Goal: Transaction & Acquisition: Purchase product/service

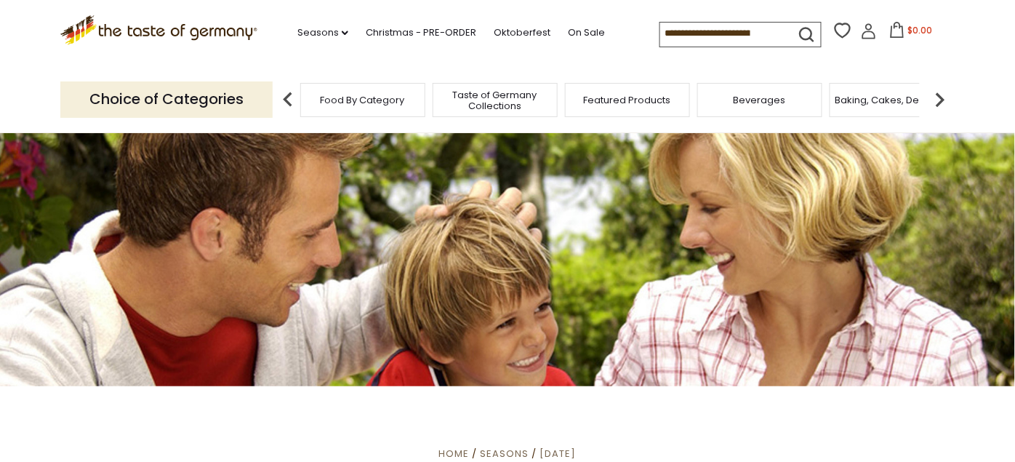
click at [660, 31] on input at bounding box center [721, 33] width 123 height 20
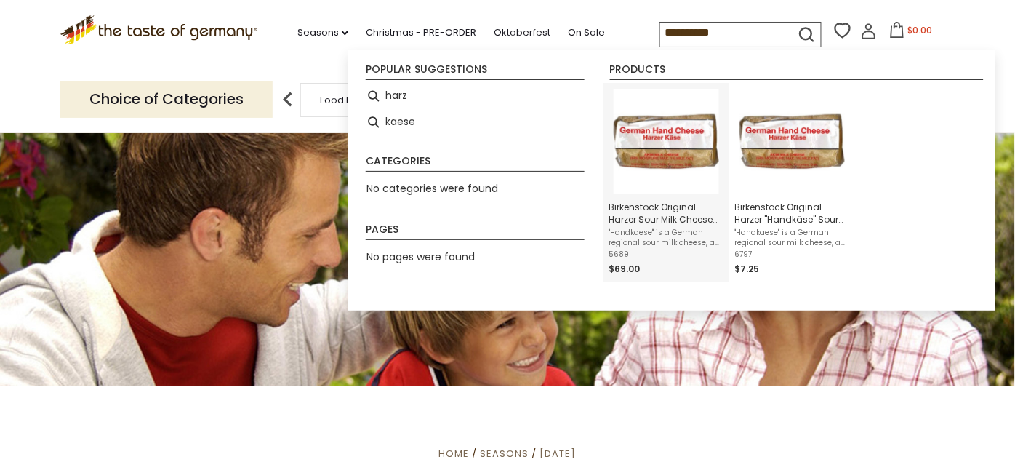
type input "**********"
click at [671, 217] on span "Birkenstock Original Harzer Sour Milk Cheese 6.5 oz. - Case of 10" at bounding box center [666, 213] width 114 height 25
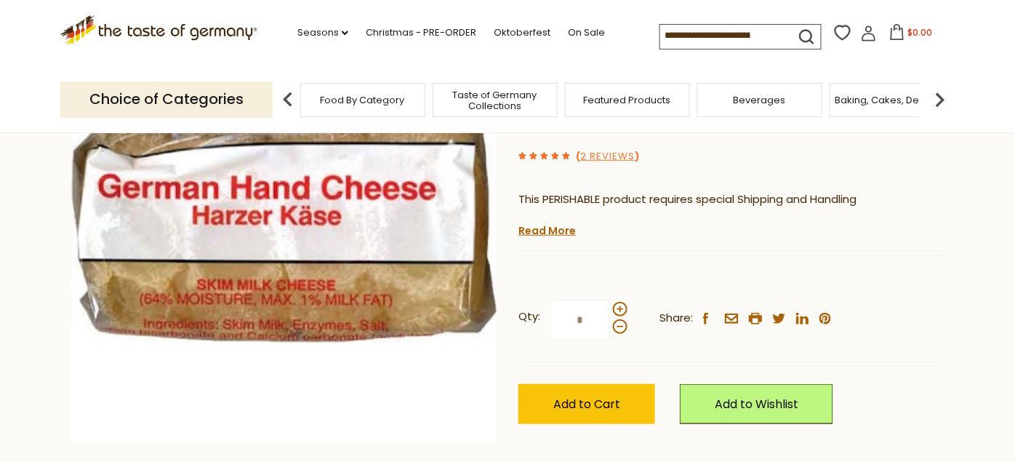
scroll to position [161, 0]
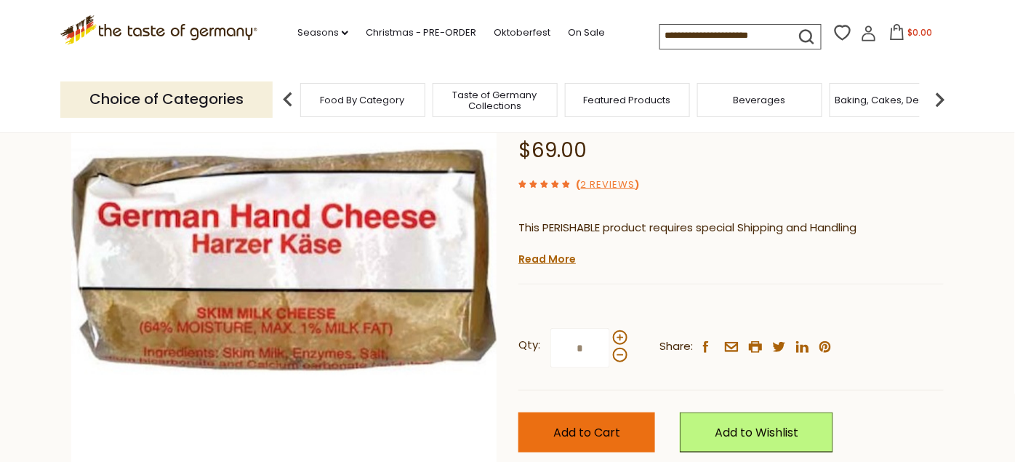
click at [580, 425] on span "Add to Cart" at bounding box center [586, 432] width 67 height 17
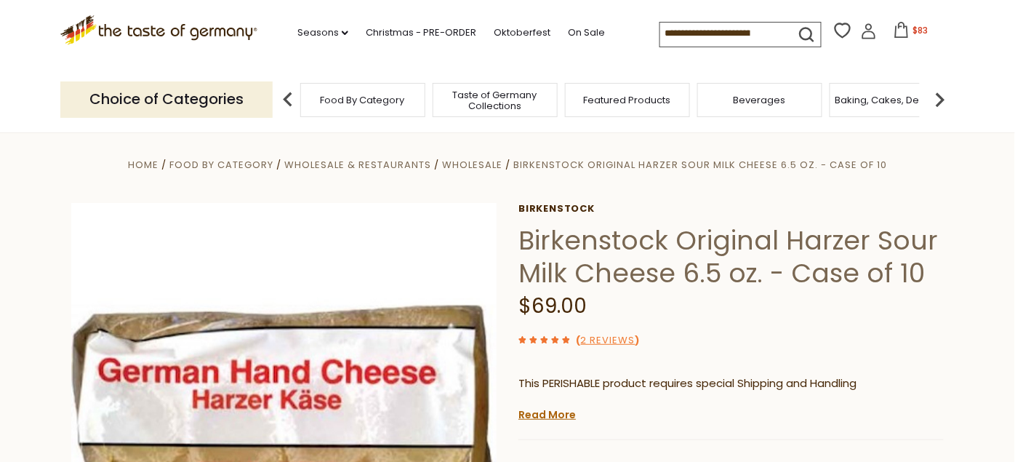
scroll to position [0, 0]
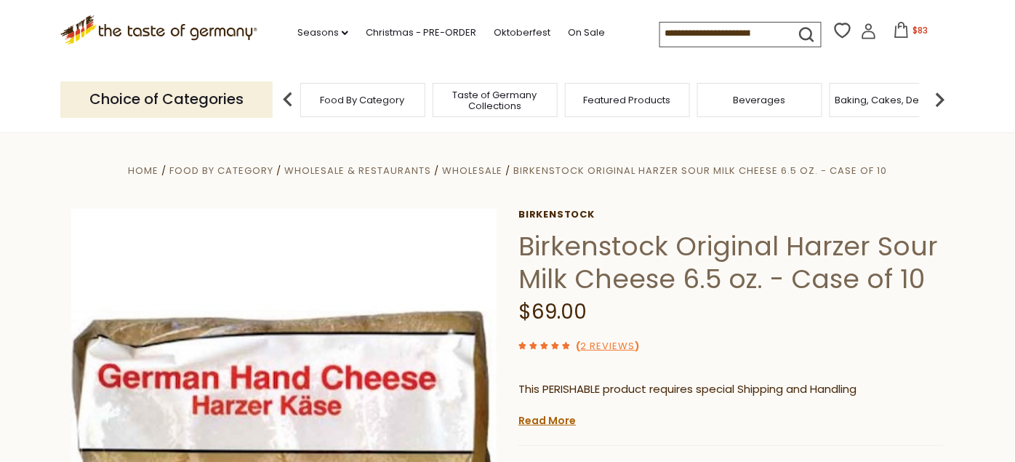
click at [897, 31] on icon at bounding box center [902, 30] width 16 height 16
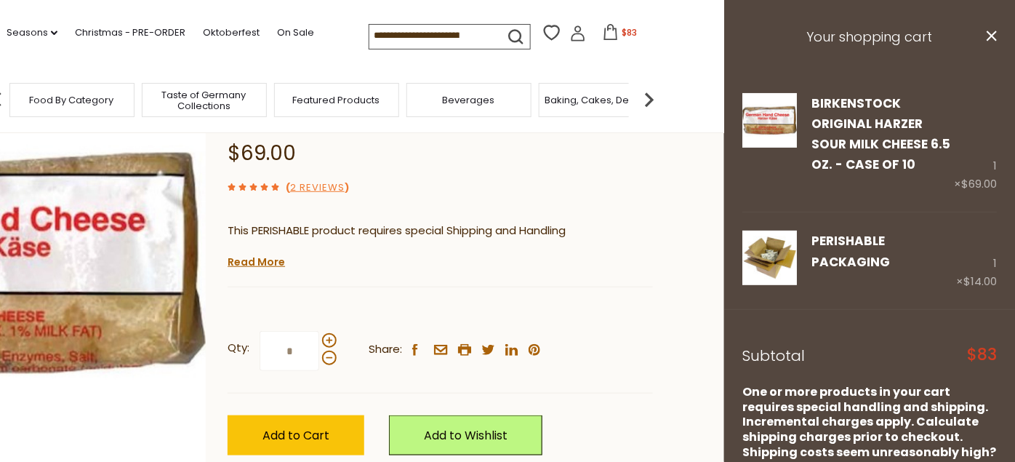
scroll to position [161, 0]
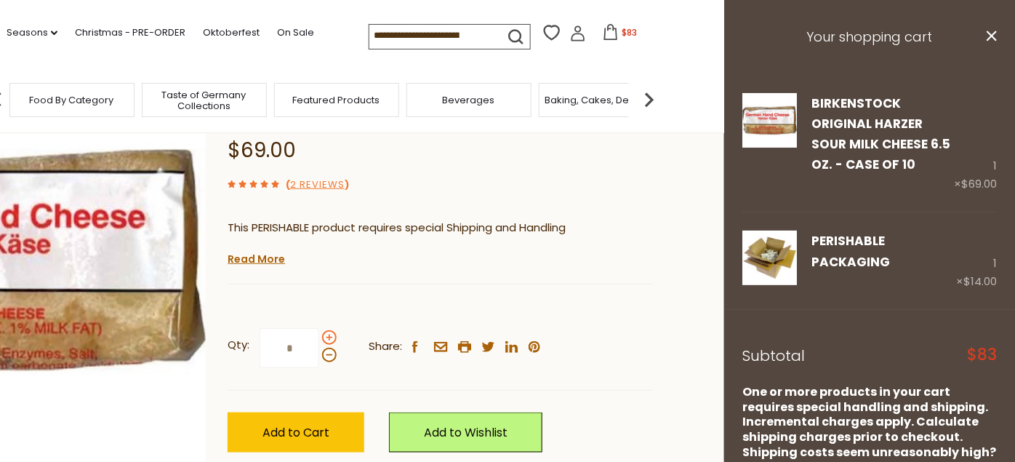
click at [330, 337] on span at bounding box center [329, 337] width 15 height 15
click at [319, 337] on input "*" at bounding box center [290, 348] width 60 height 40
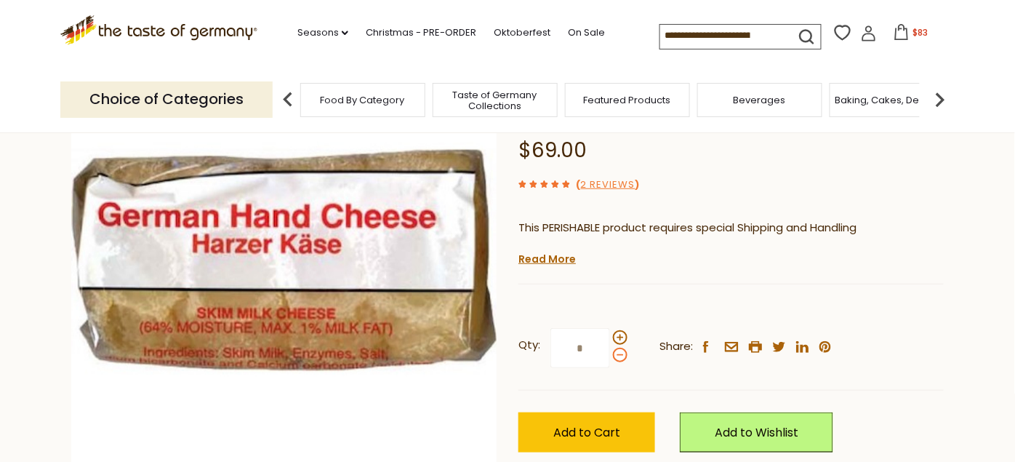
click at [620, 352] on span at bounding box center [620, 355] width 15 height 15
click at [610, 352] on input "*" at bounding box center [581, 348] width 60 height 40
type input "*"
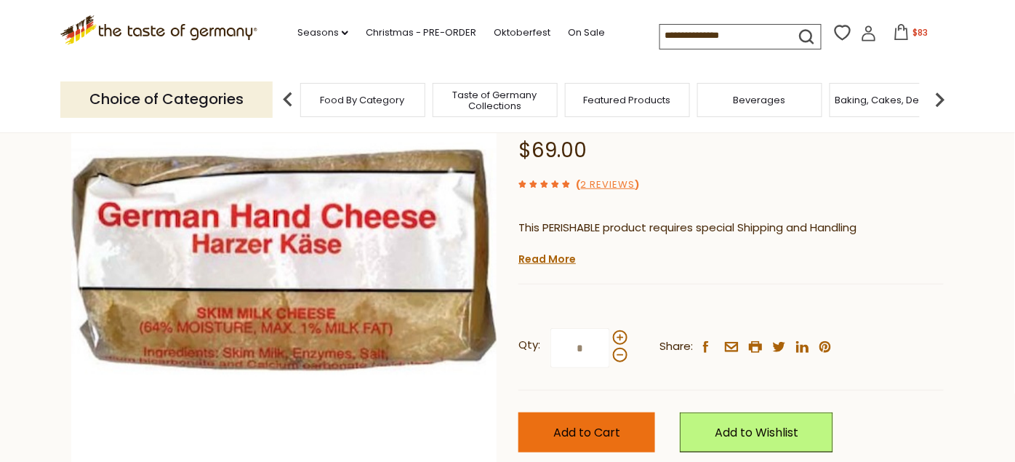
click at [599, 437] on span "Add to Cart" at bounding box center [586, 432] width 67 height 17
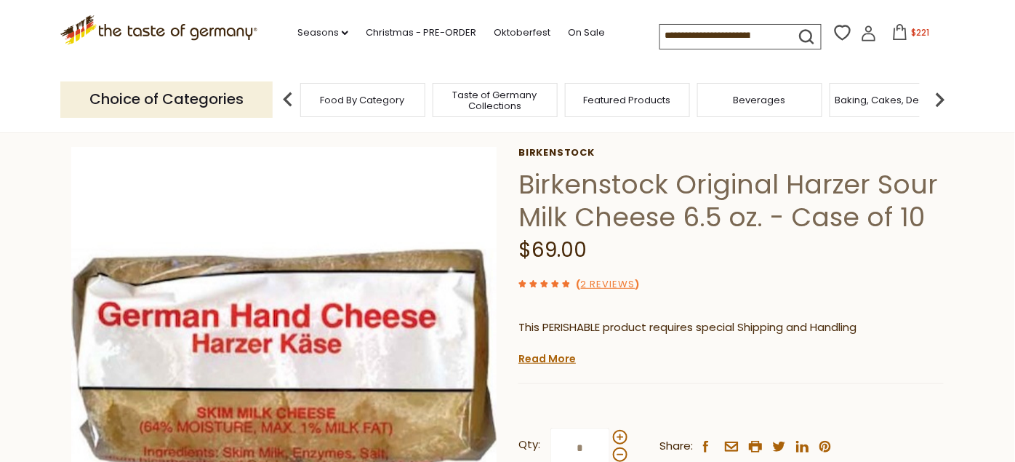
scroll to position [0, 0]
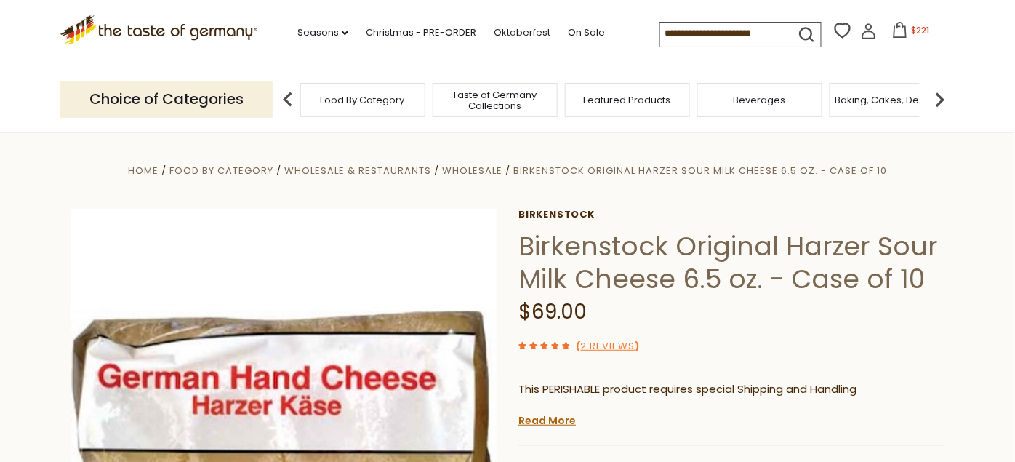
click at [896, 33] on icon at bounding box center [900, 30] width 16 height 16
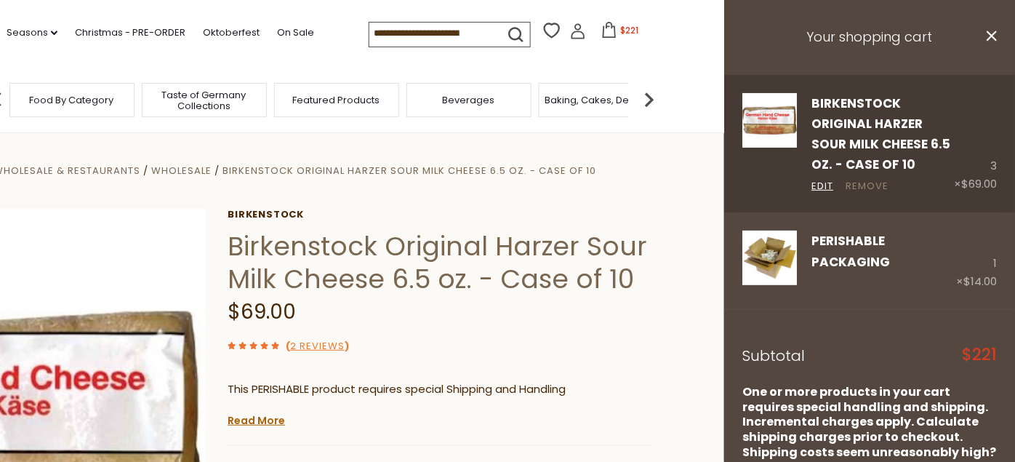
click at [880, 184] on link "Remove" at bounding box center [867, 186] width 43 height 15
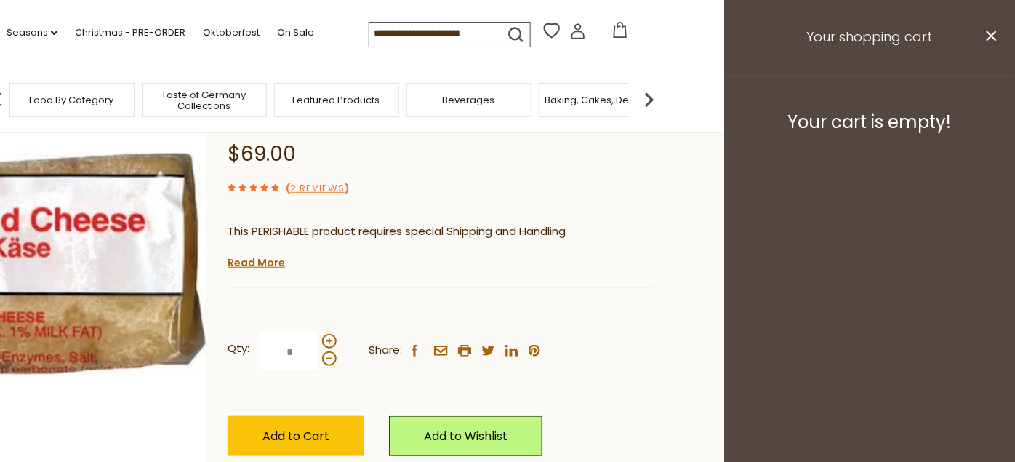
scroll to position [161, 0]
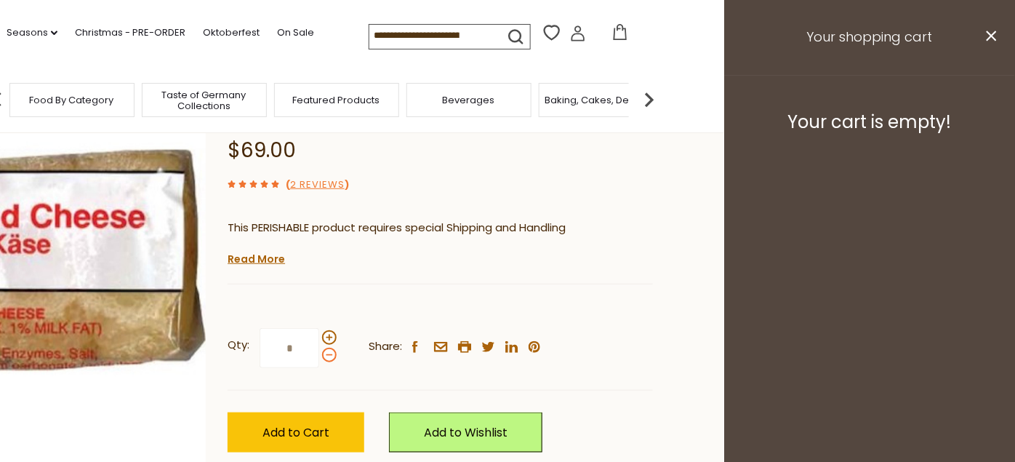
click at [324, 353] on span at bounding box center [329, 355] width 15 height 15
click at [319, 353] on input "*" at bounding box center [290, 348] width 60 height 40
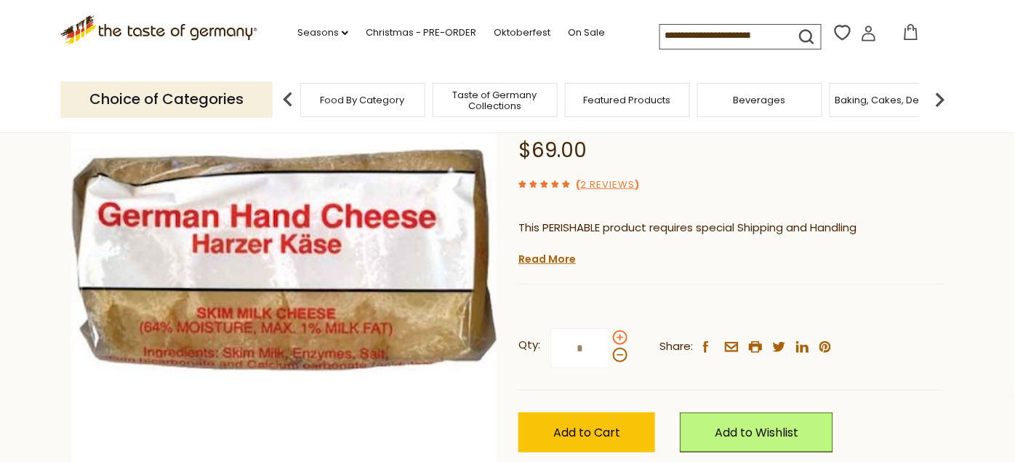
click at [619, 339] on span at bounding box center [620, 337] width 15 height 15
click at [610, 339] on input "*" at bounding box center [581, 348] width 60 height 40
type input "*"
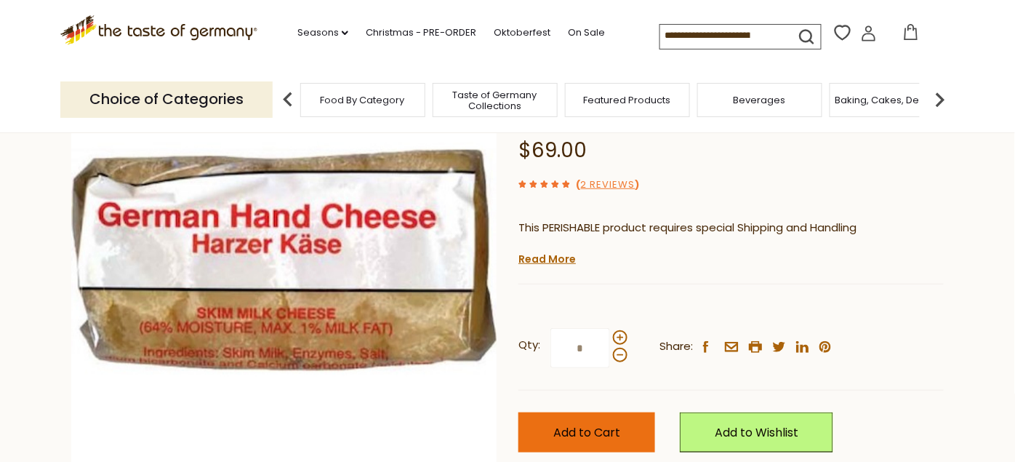
click at [584, 441] on button "Add to Cart" at bounding box center [587, 432] width 137 height 40
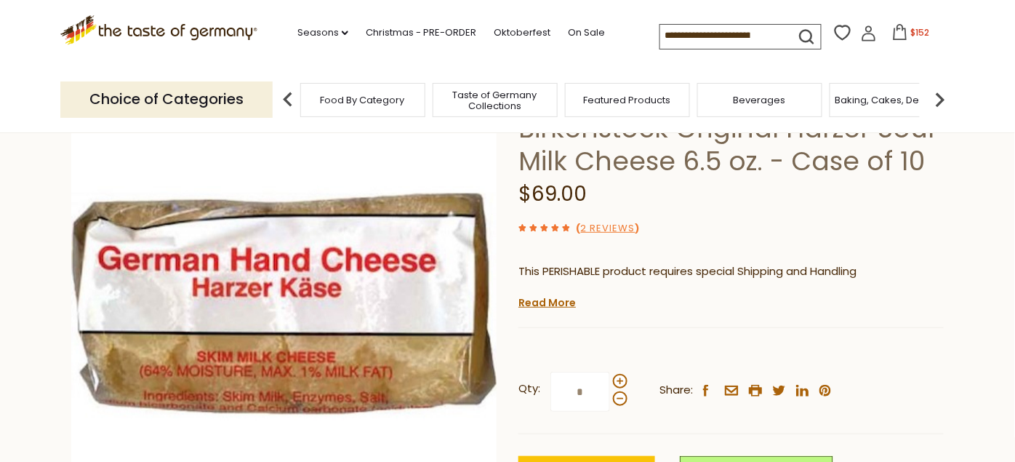
scroll to position [81, 0]
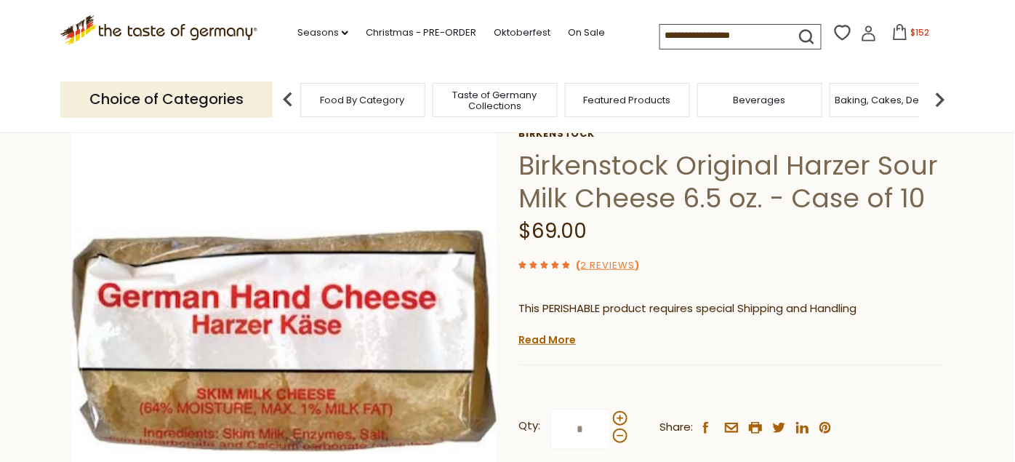
click at [897, 34] on icon at bounding box center [900, 32] width 16 height 16
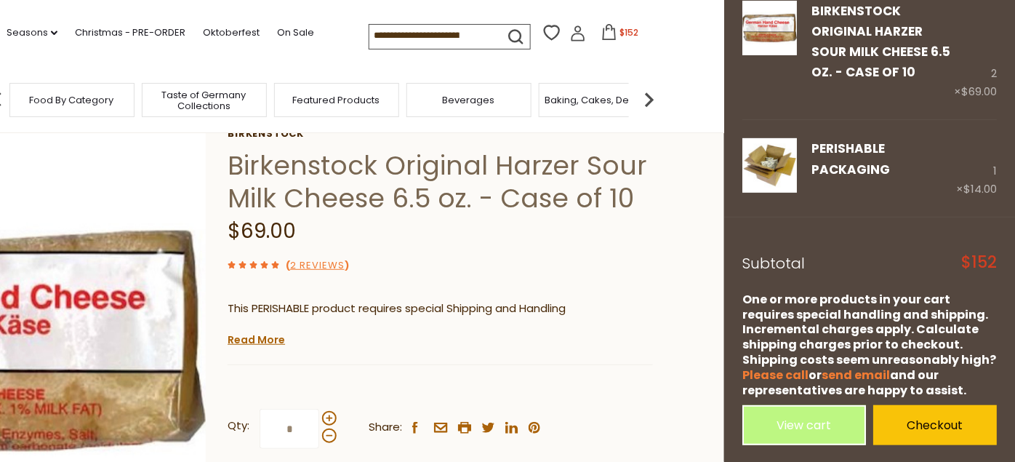
scroll to position [93, 0]
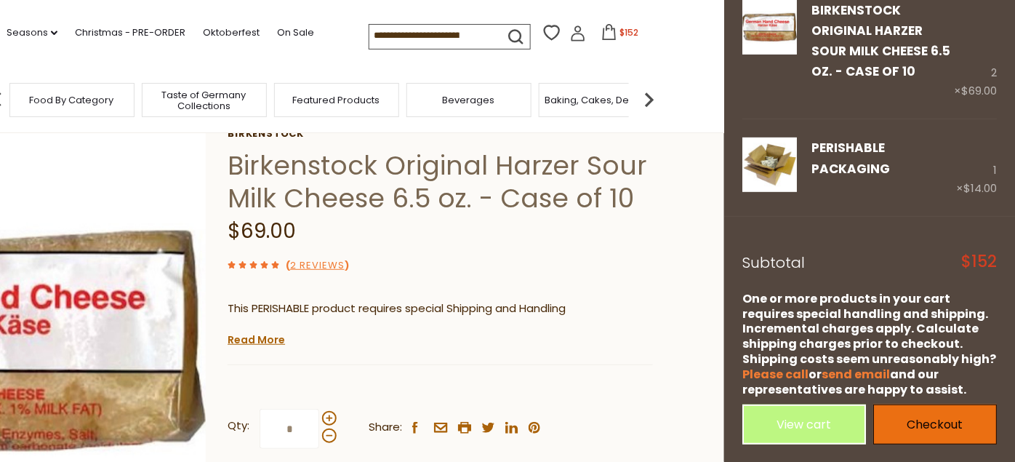
click at [929, 424] on link "Checkout" at bounding box center [935, 424] width 124 height 40
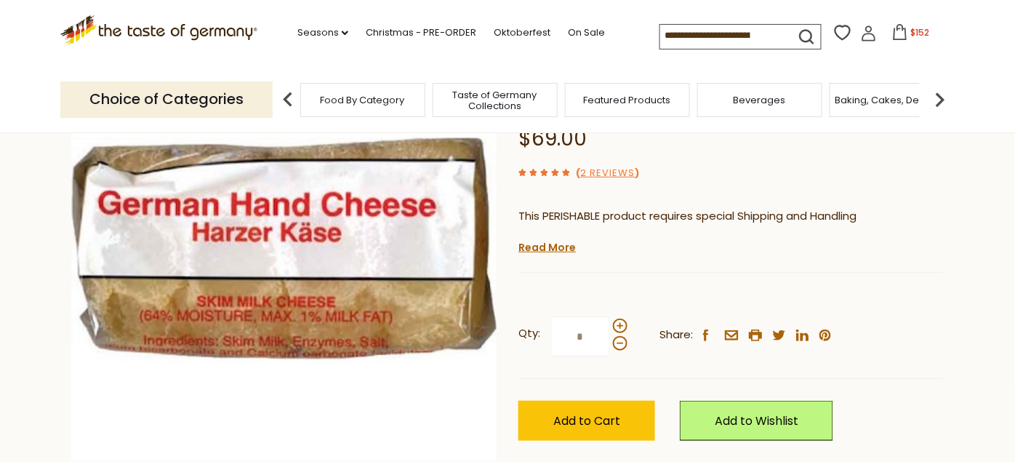
scroll to position [242, 0]
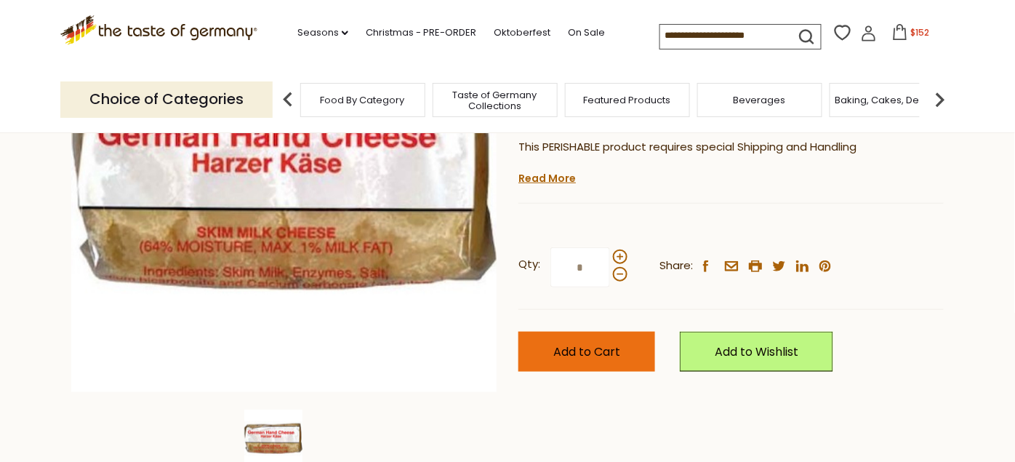
click at [566, 353] on span "Add to Cart" at bounding box center [586, 351] width 67 height 17
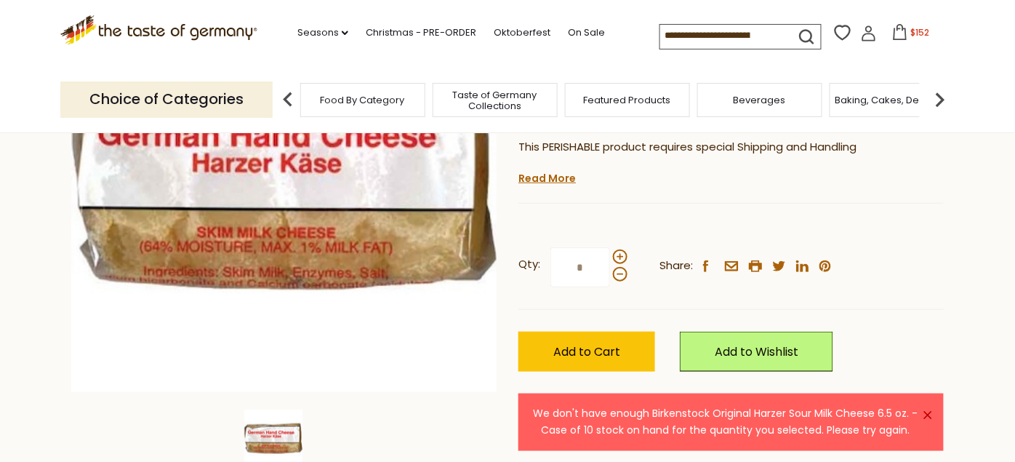
click at [929, 411] on link "×" at bounding box center [928, 415] width 9 height 9
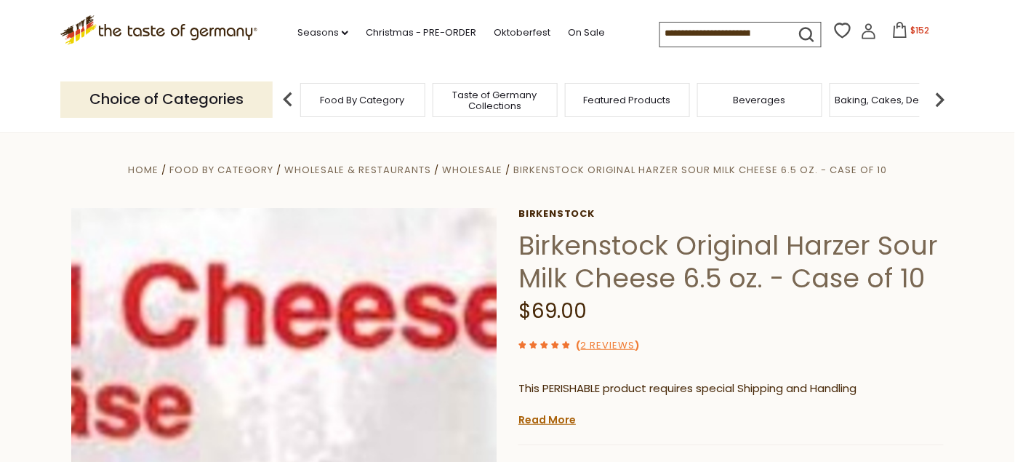
scroll to position [0, 0]
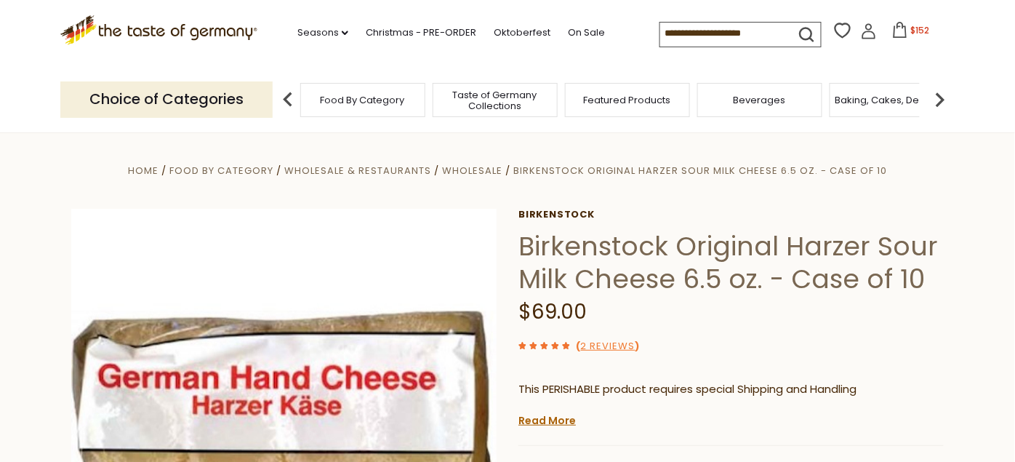
click at [902, 36] on icon at bounding box center [900, 30] width 16 height 16
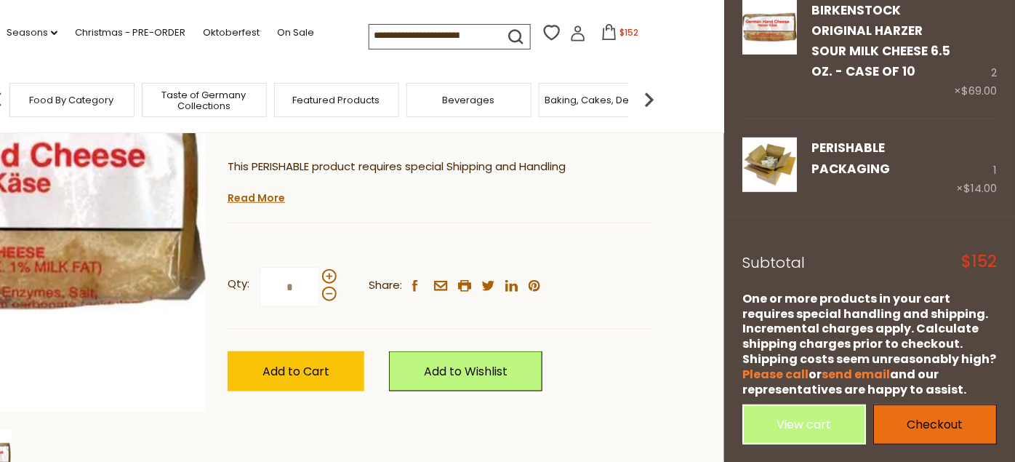
scroll to position [242, 0]
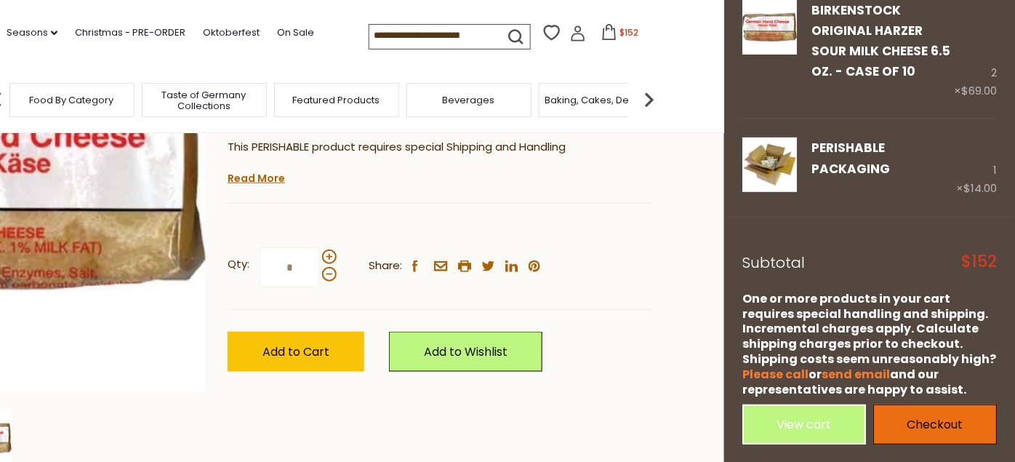
click at [920, 425] on link "Checkout" at bounding box center [935, 424] width 124 height 40
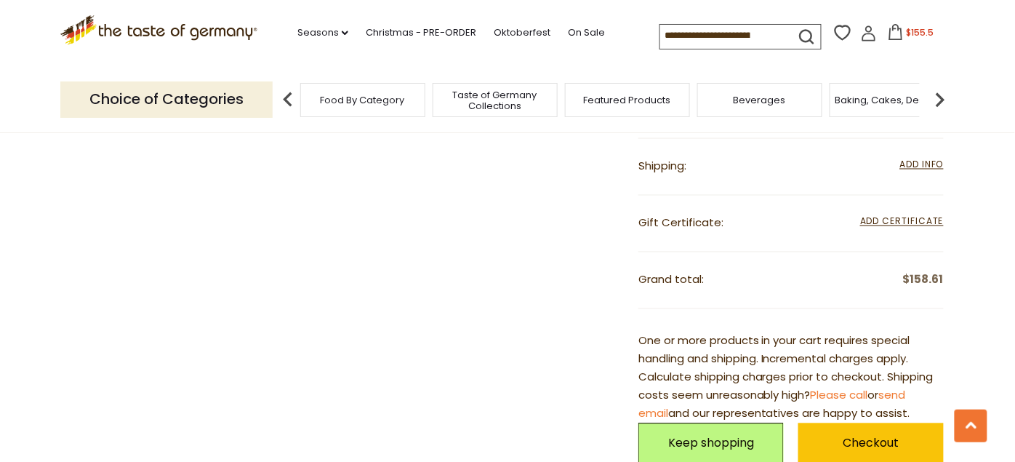
scroll to position [727, 0]
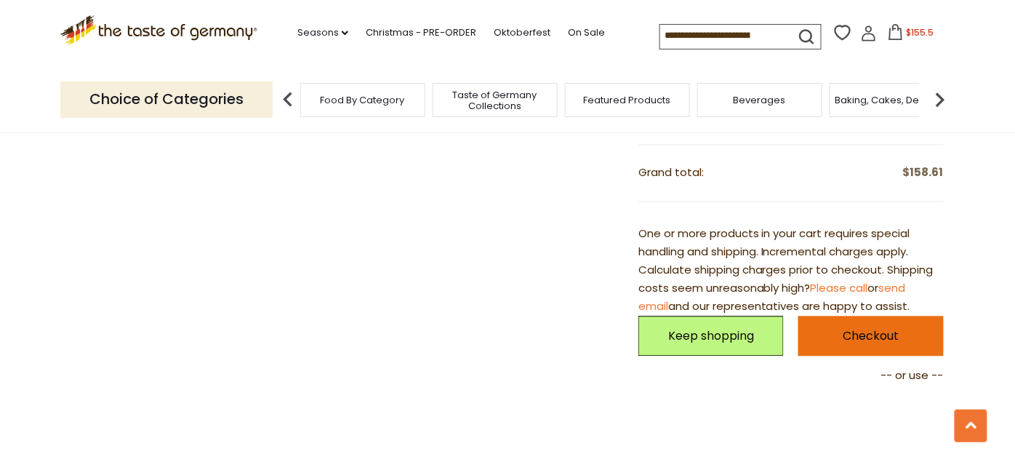
click at [855, 332] on link "Checkout" at bounding box center [871, 336] width 145 height 40
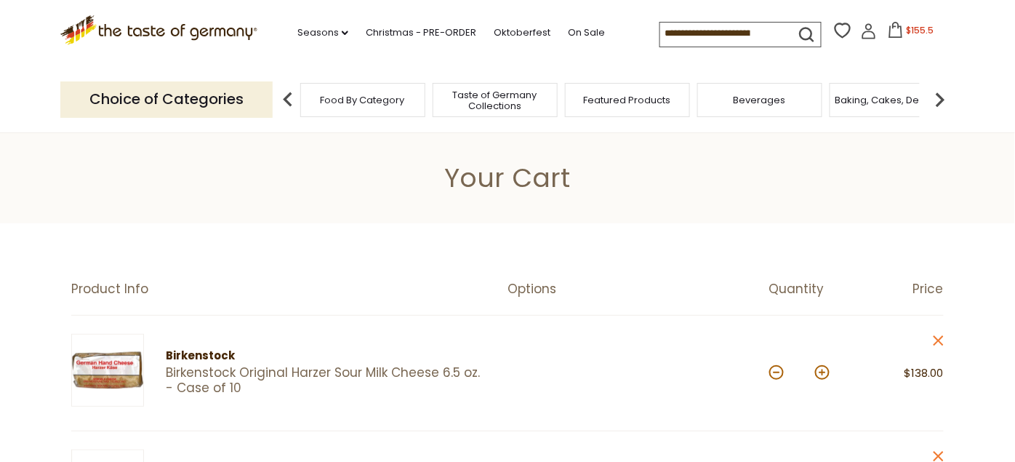
click at [777, 372] on button at bounding box center [776, 372] width 15 height 15
type input "*"
click at [780, 375] on button at bounding box center [776, 372] width 15 height 15
type input "*"
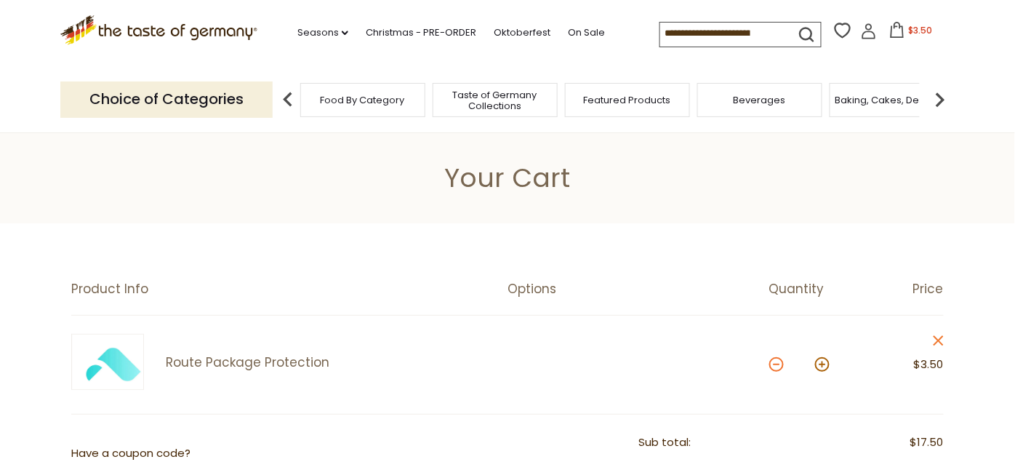
click at [776, 366] on button at bounding box center [776, 364] width 15 height 15
type input "*"
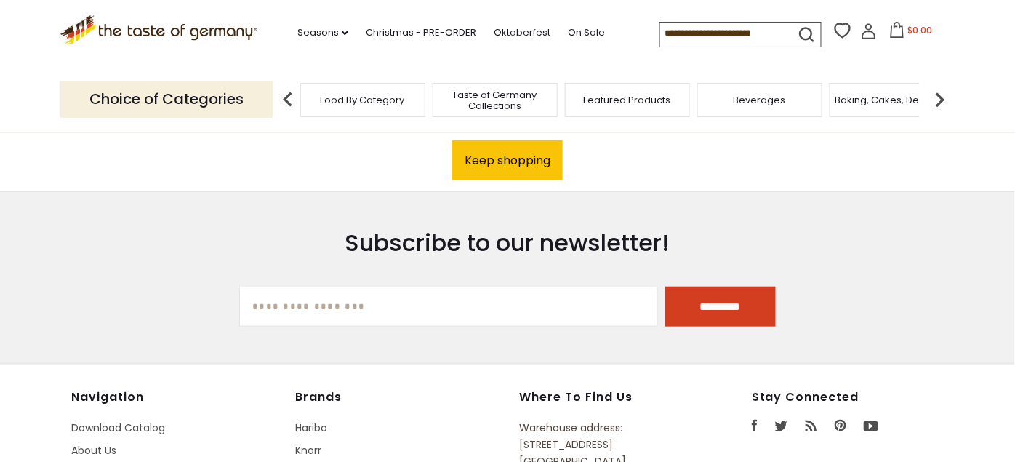
scroll to position [323, 0]
